Goal: Find specific page/section: Find specific page/section

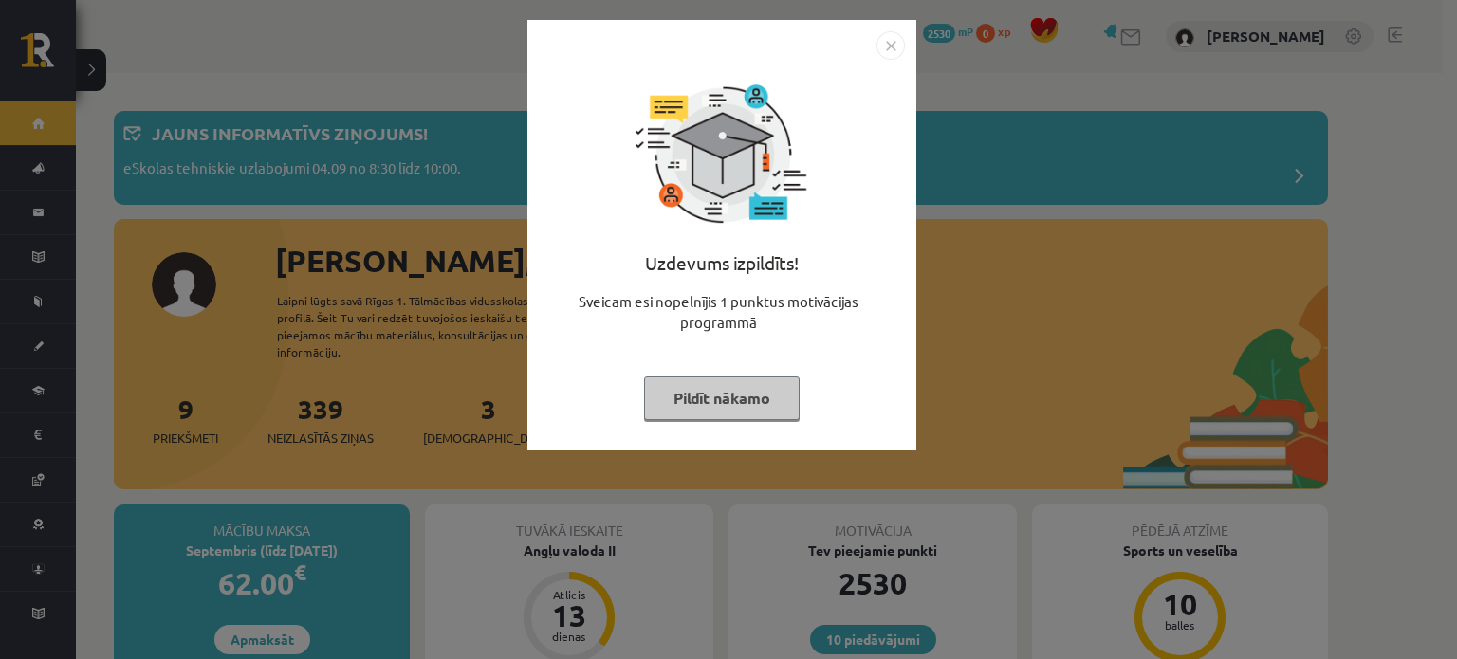
click at [892, 48] on img "Close" at bounding box center [891, 45] width 28 height 28
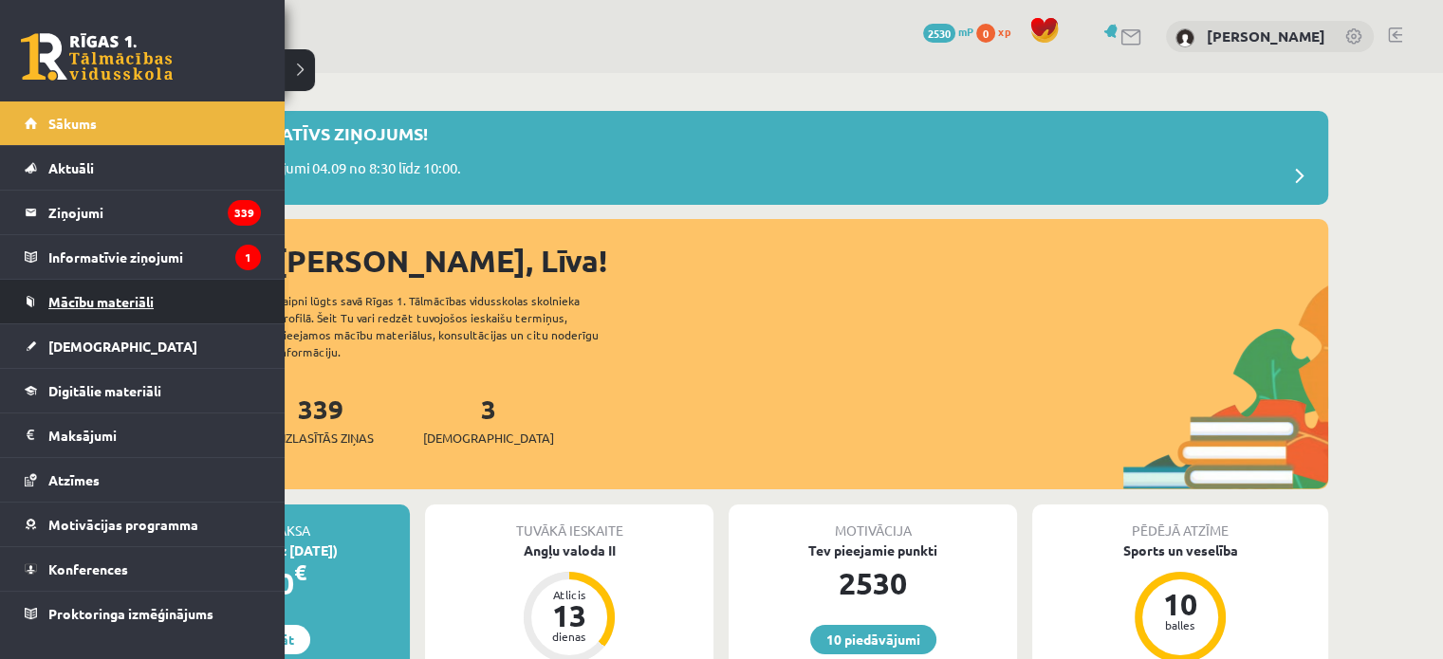
click at [99, 305] on span "Mācību materiāli" at bounding box center [100, 301] width 105 height 17
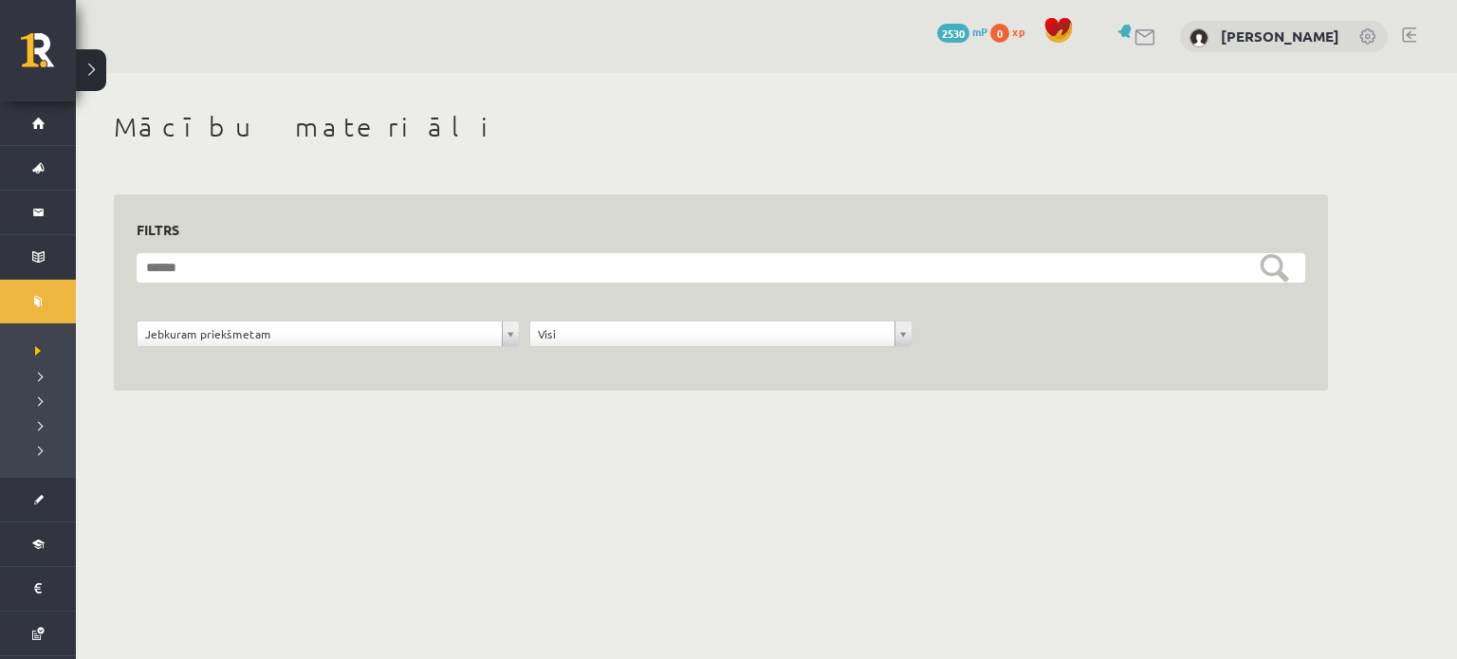
drag, startPoint x: 307, startPoint y: 350, endPoint x: 324, endPoint y: 338, distance: 21.1
click at [324, 338] on div "**********" at bounding box center [328, 339] width 393 height 36
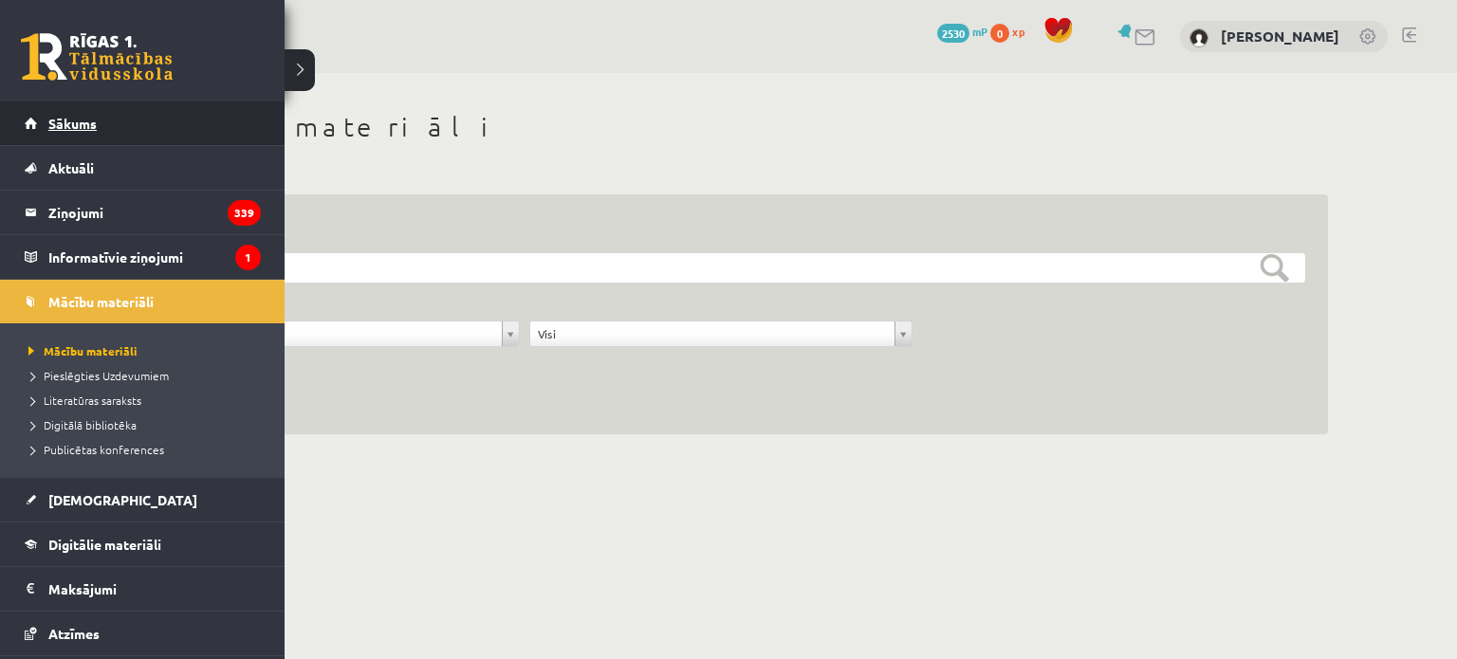
click at [85, 133] on link "Sākums" at bounding box center [143, 124] width 236 height 44
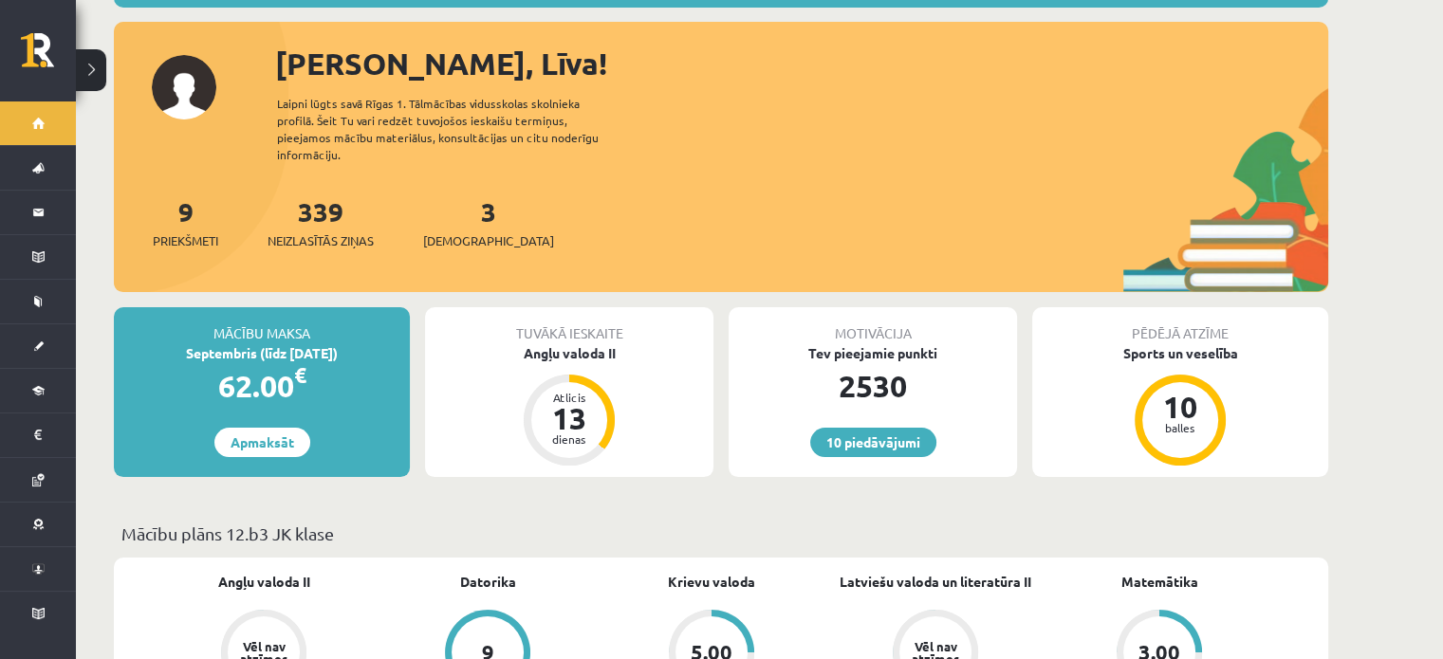
scroll to position [209, 0]
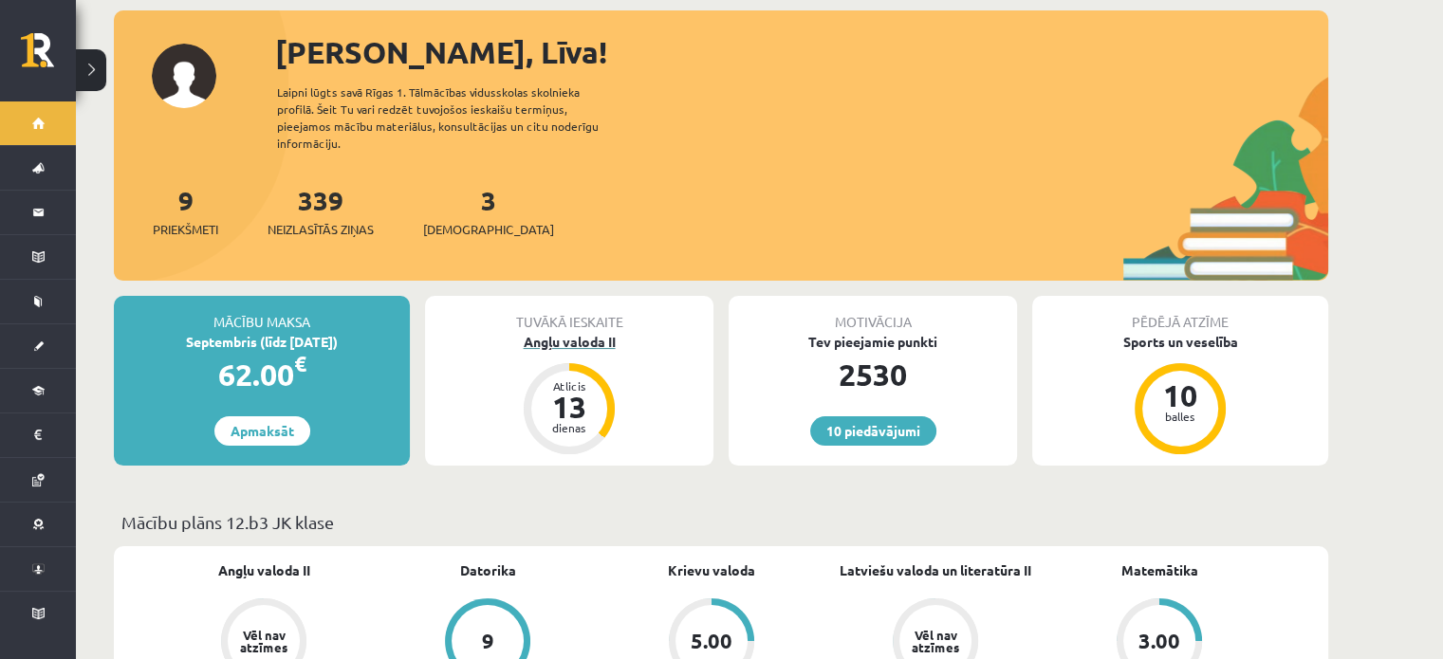
click at [601, 332] on div "Angļu valoda II" at bounding box center [569, 342] width 288 height 20
